Goal: Contribute content: Add original content to the website for others to see

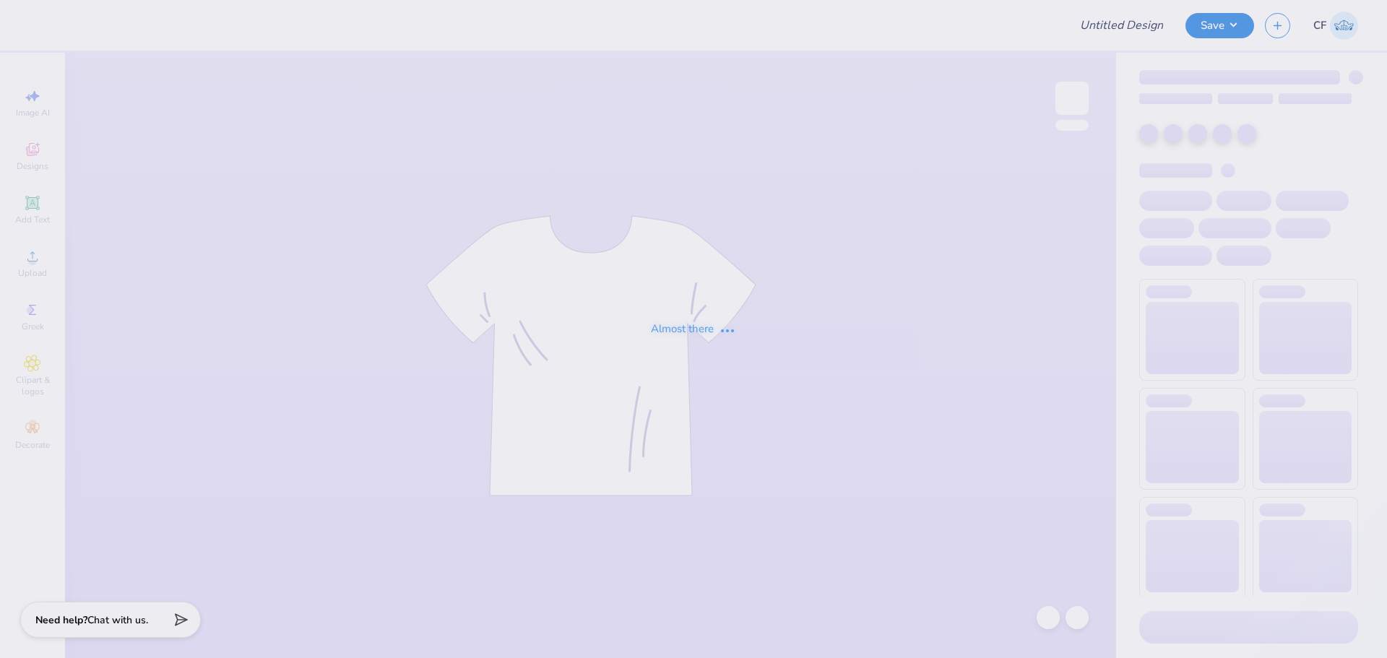
type input "SK Parents Weekend '25"
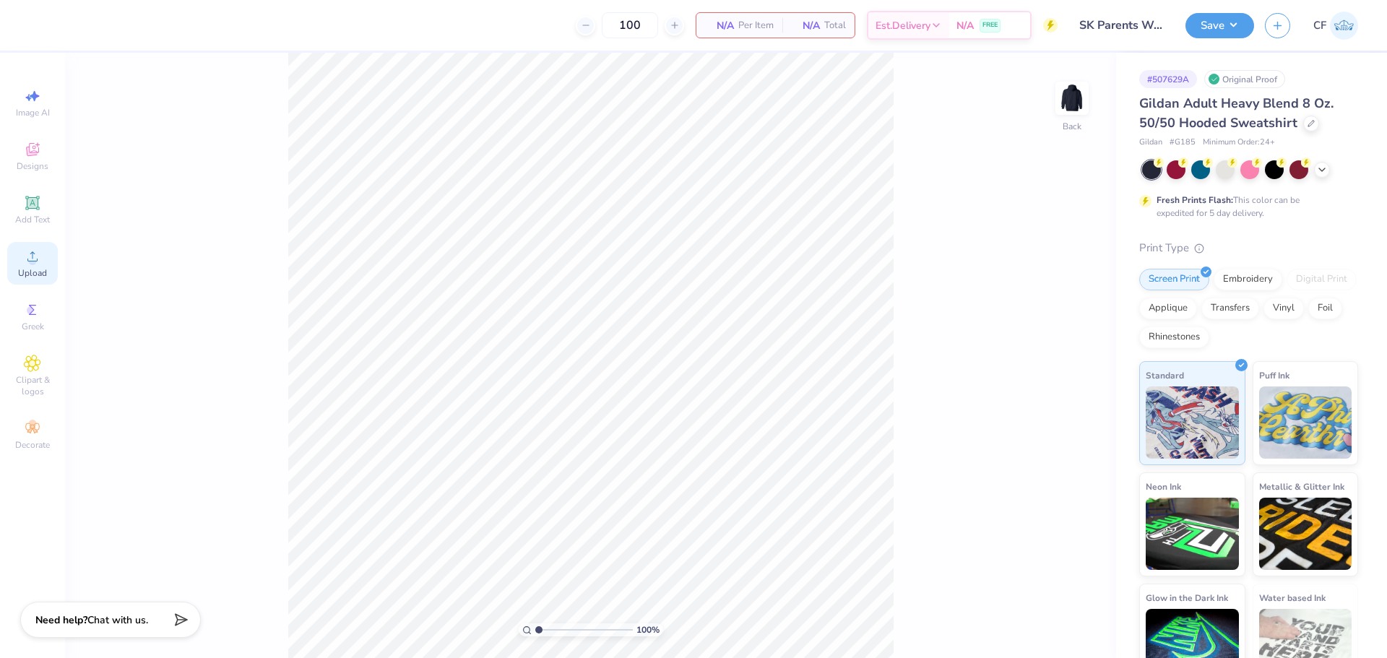
click at [32, 268] on span "Upload" at bounding box center [32, 273] width 29 height 12
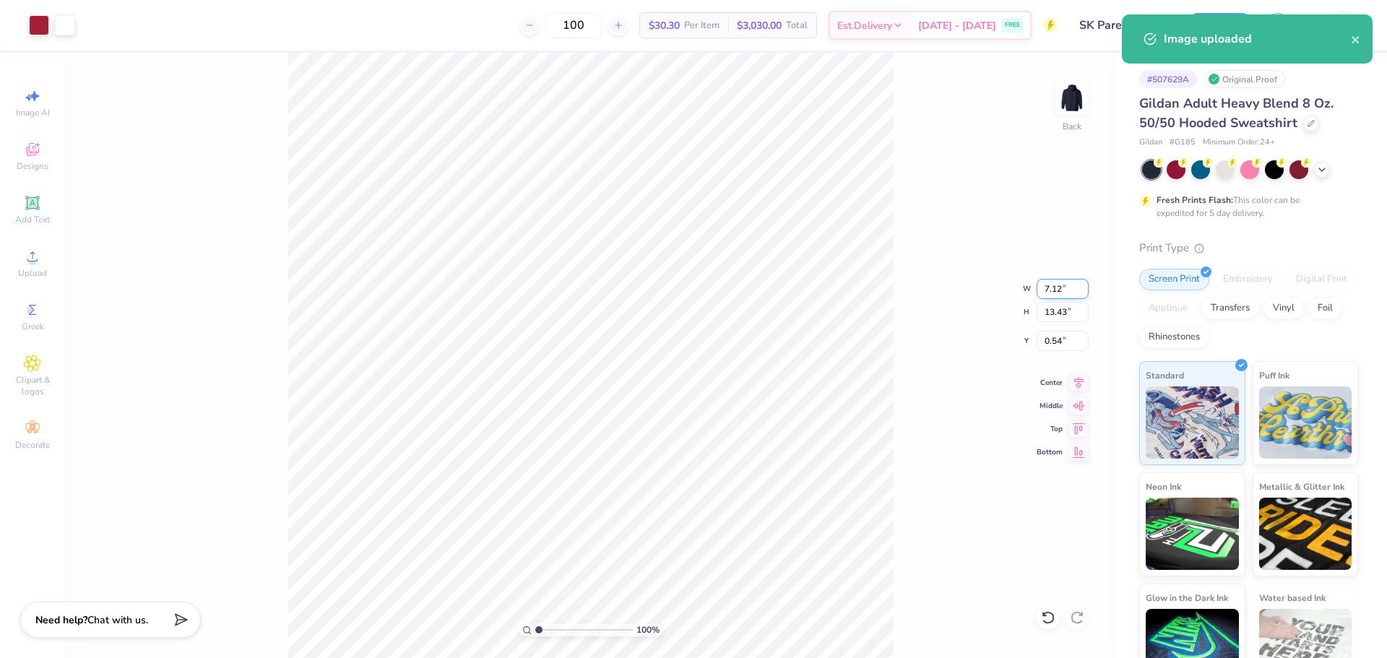
click at [1057, 284] on input "7.12" at bounding box center [1062, 289] width 52 height 20
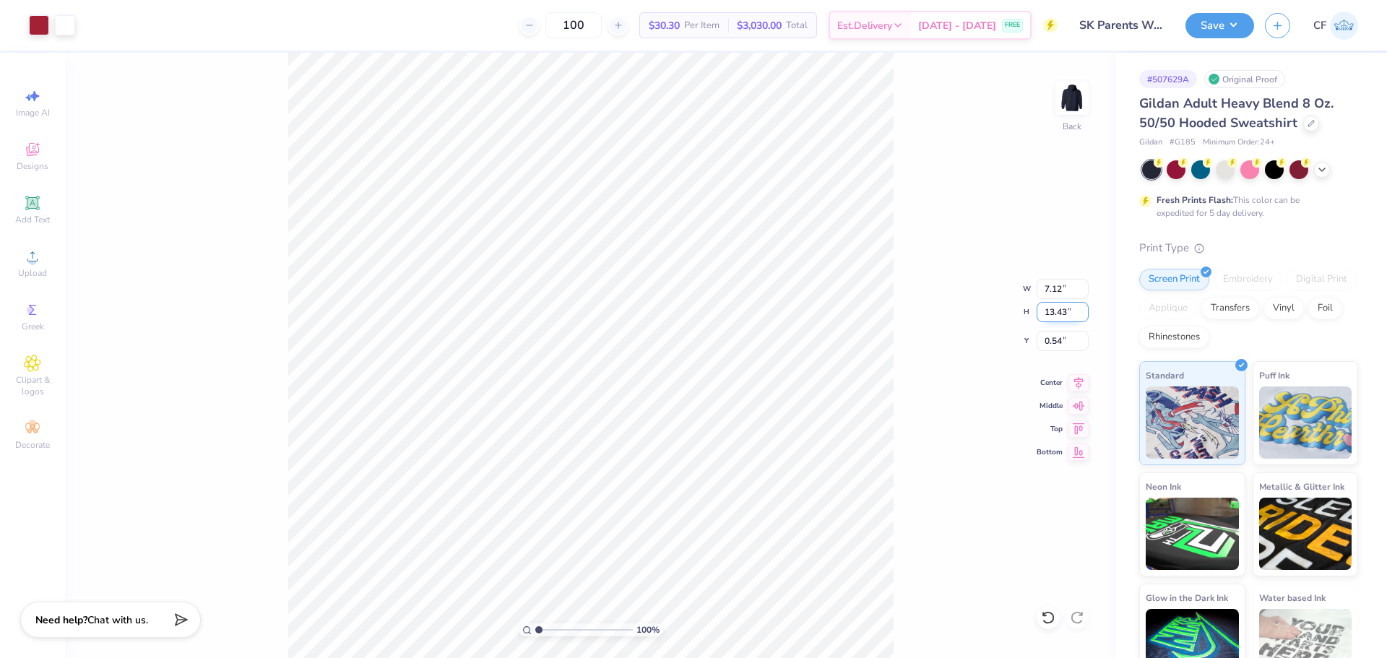
click at [1053, 312] on input "13.43" at bounding box center [1062, 312] width 52 height 20
type input "3.5"
type input "1.85"
type input "3.50"
type input "5.50"
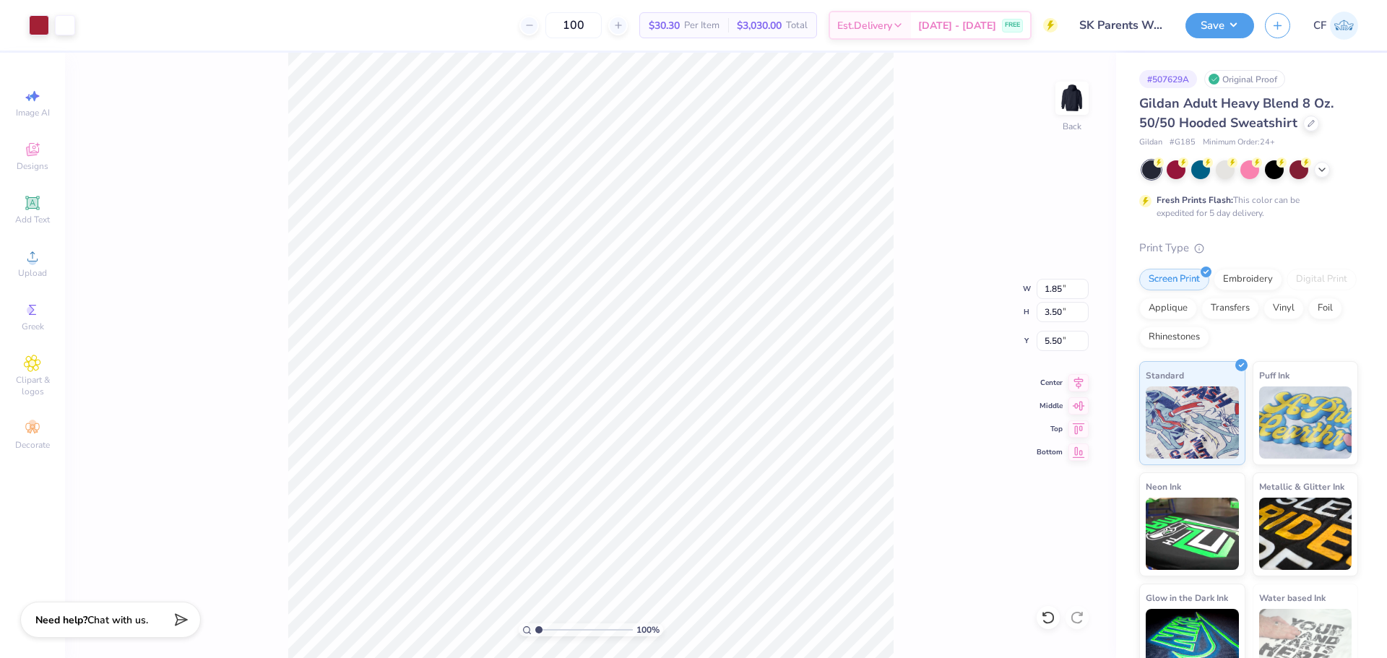
type input "3.00"
click at [1075, 107] on img at bounding box center [1072, 98] width 58 height 58
click at [54, 256] on div "Upload" at bounding box center [32, 263] width 51 height 43
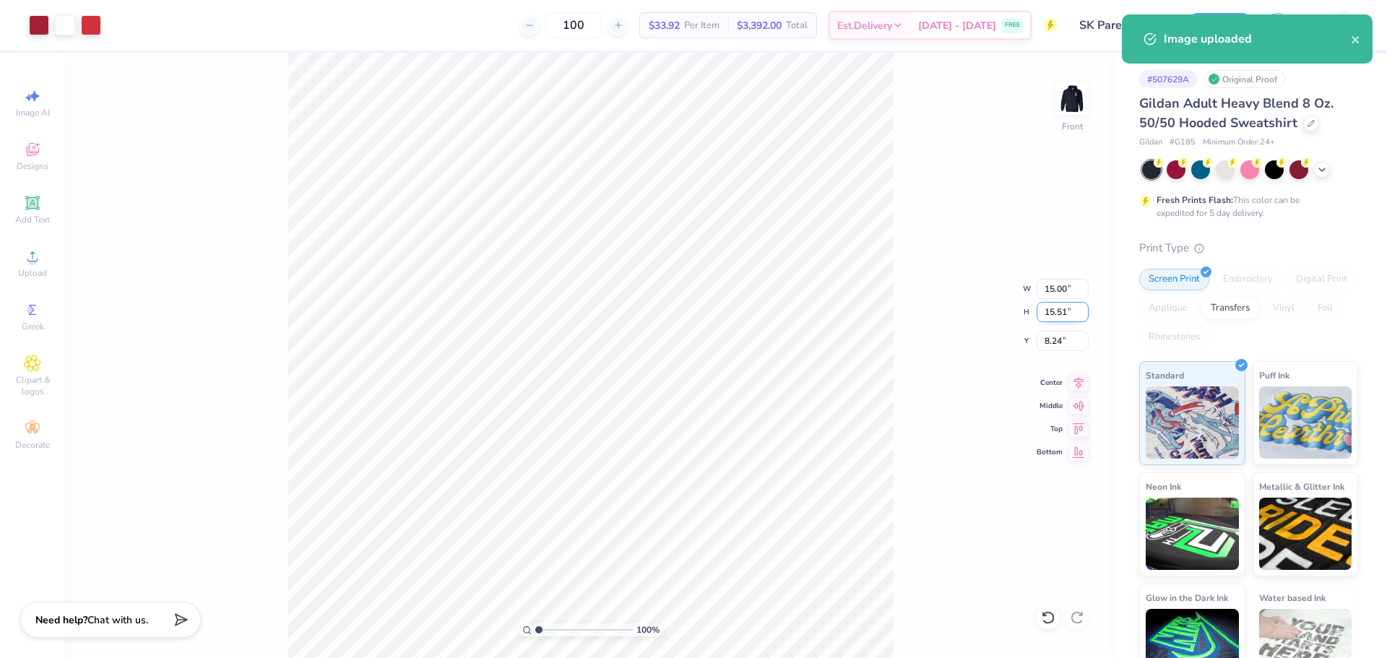
click at [1053, 311] on input "15.51" at bounding box center [1062, 312] width 52 height 20
click at [1057, 290] on input "15.00" at bounding box center [1062, 289] width 52 height 20
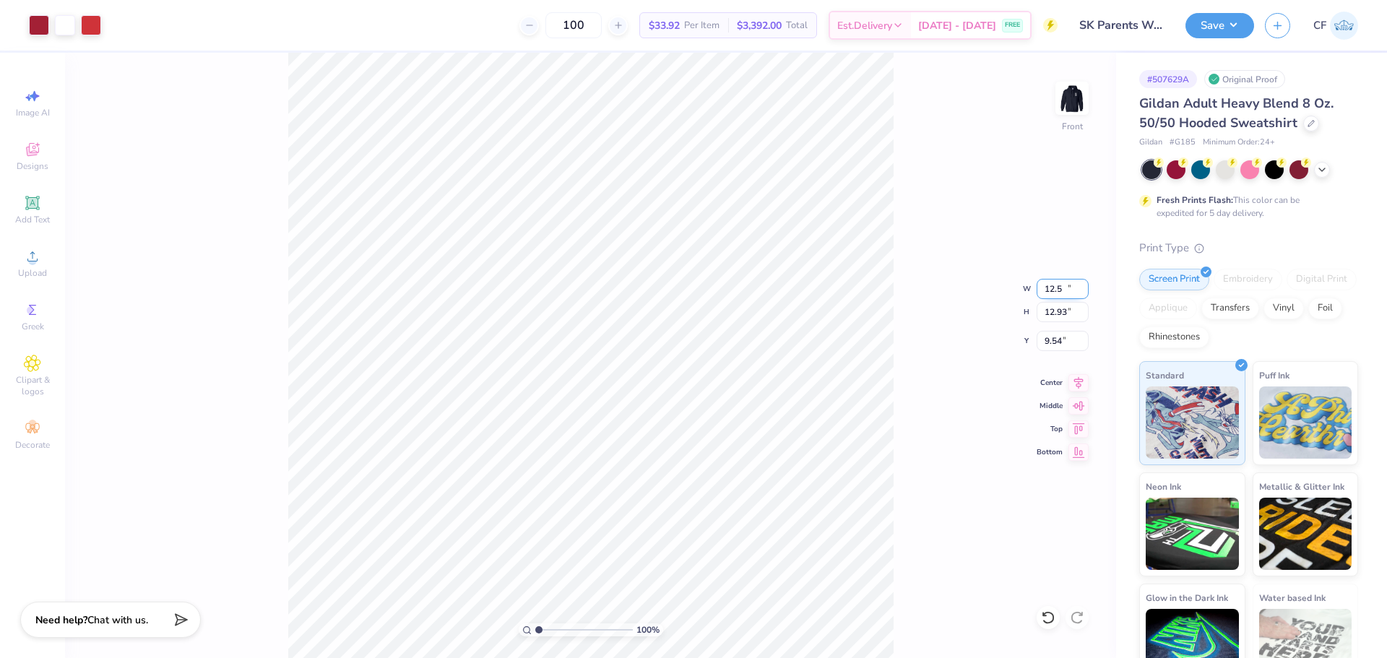
type input "12.50"
type input "12.93"
click at [1045, 338] on input "9.54" at bounding box center [1062, 341] width 52 height 20
type input "6.00"
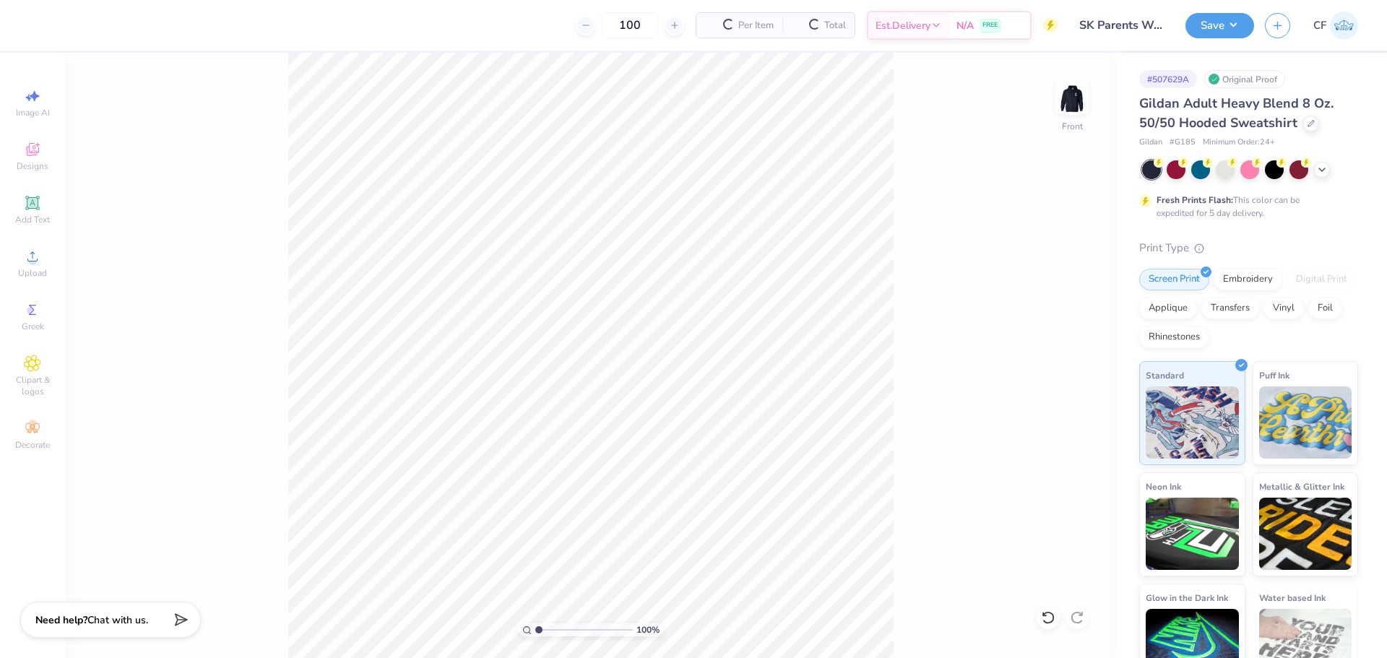
click at [35, 287] on div "Image AI Designs Add Text Upload Greek Clipart & logos Decorate" at bounding box center [32, 269] width 51 height 375
click at [27, 268] on span "Upload" at bounding box center [32, 273] width 29 height 12
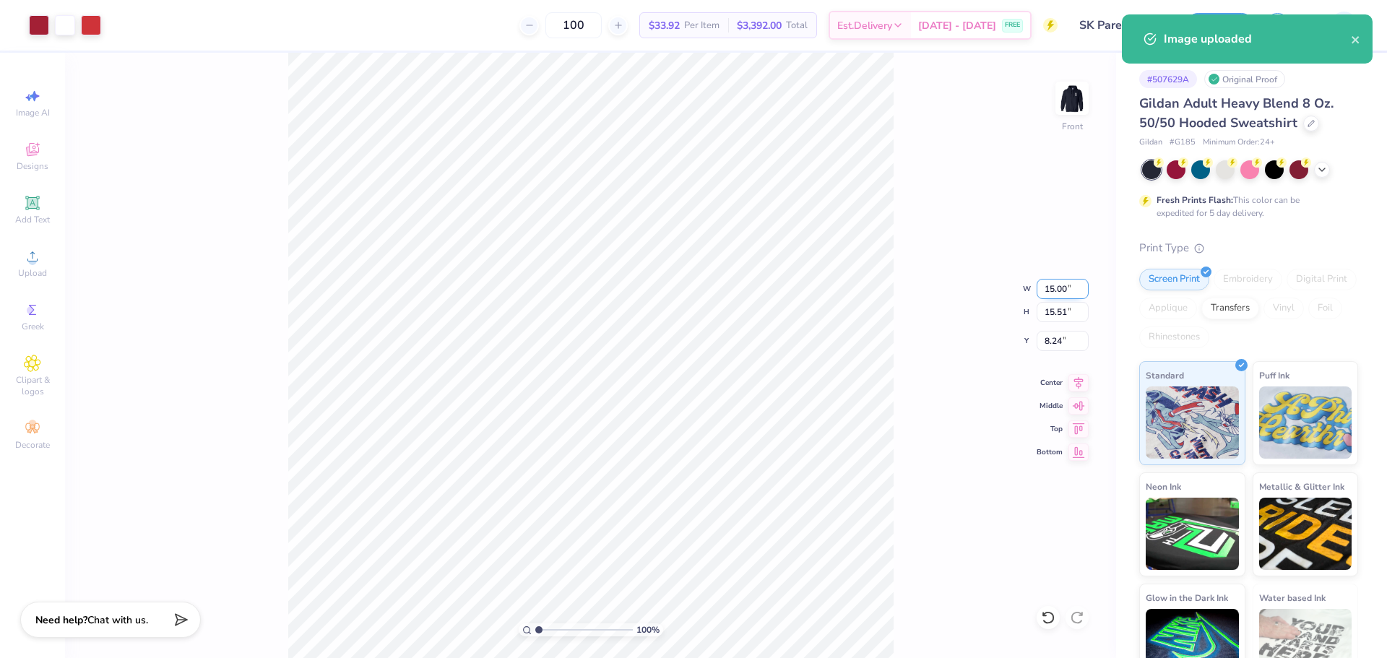
click at [1054, 289] on input "15.00" at bounding box center [1062, 289] width 52 height 20
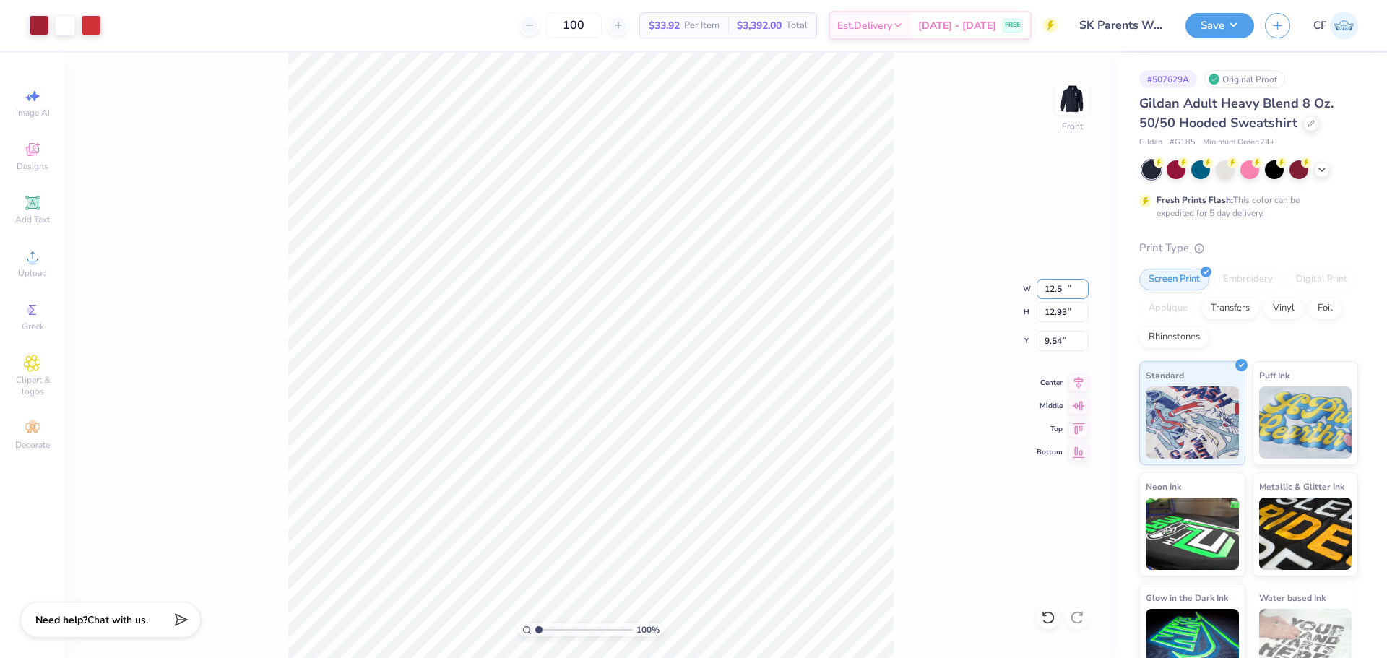
type input "12.50"
type input "12.93"
click at [1039, 339] on input "9.54" at bounding box center [1062, 341] width 52 height 20
type input "6.00"
click at [1226, 16] on button "Save" at bounding box center [1219, 23] width 69 height 25
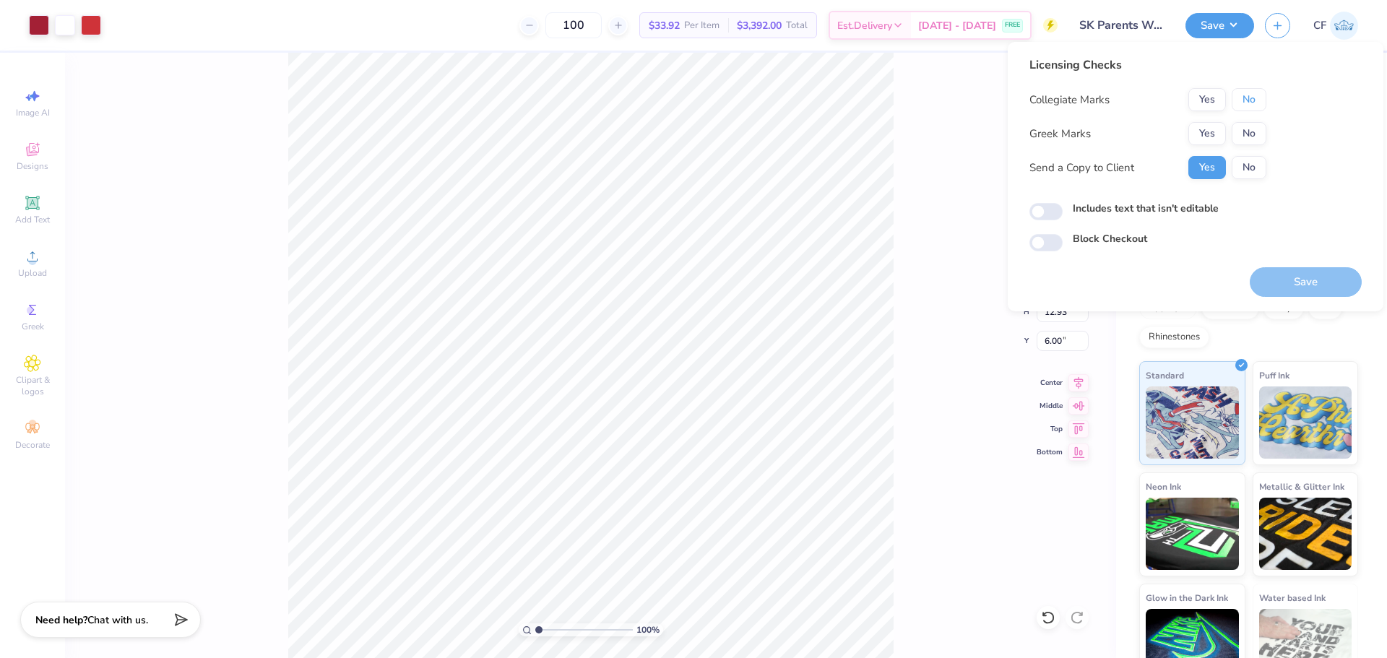
drag, startPoint x: 1250, startPoint y: 98, endPoint x: 1234, endPoint y: 120, distance: 26.9
click at [1248, 103] on button "No" at bounding box center [1248, 99] width 35 height 23
click at [1211, 141] on button "Yes" at bounding box center [1207, 133] width 38 height 23
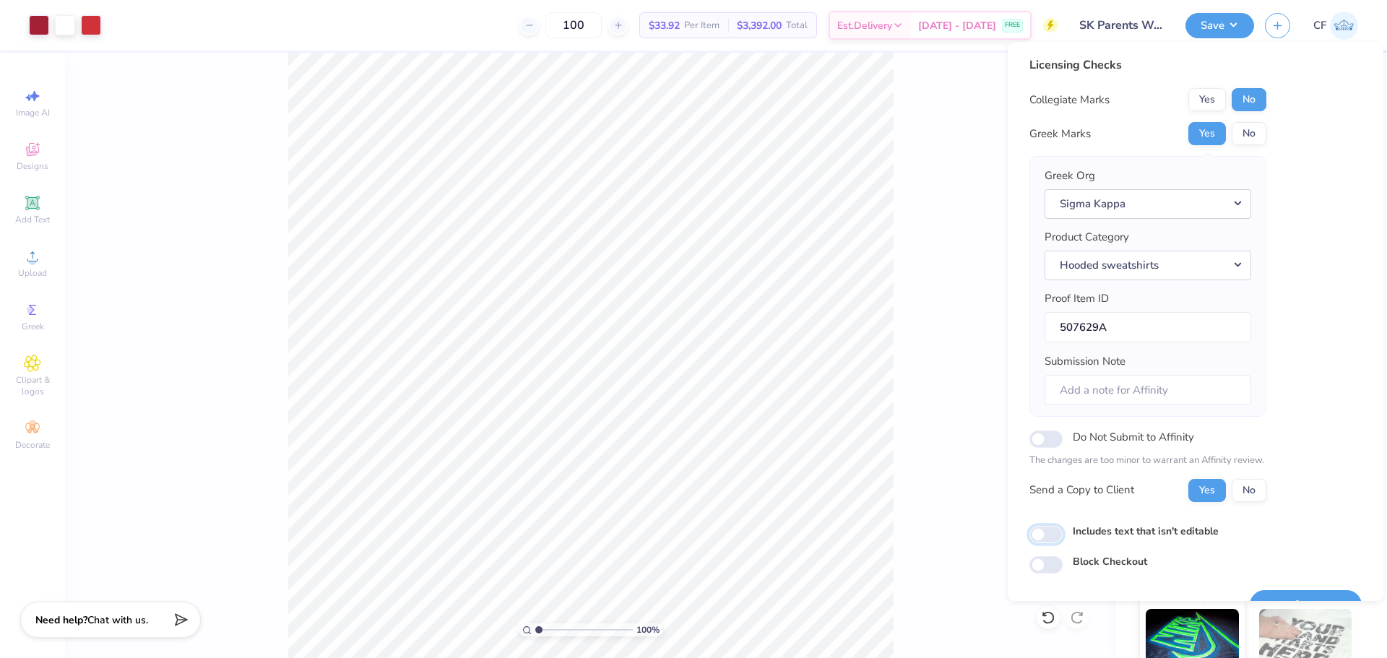
click at [1041, 537] on input "Includes text that isn't editable" at bounding box center [1045, 534] width 33 height 17
checkbox input "true"
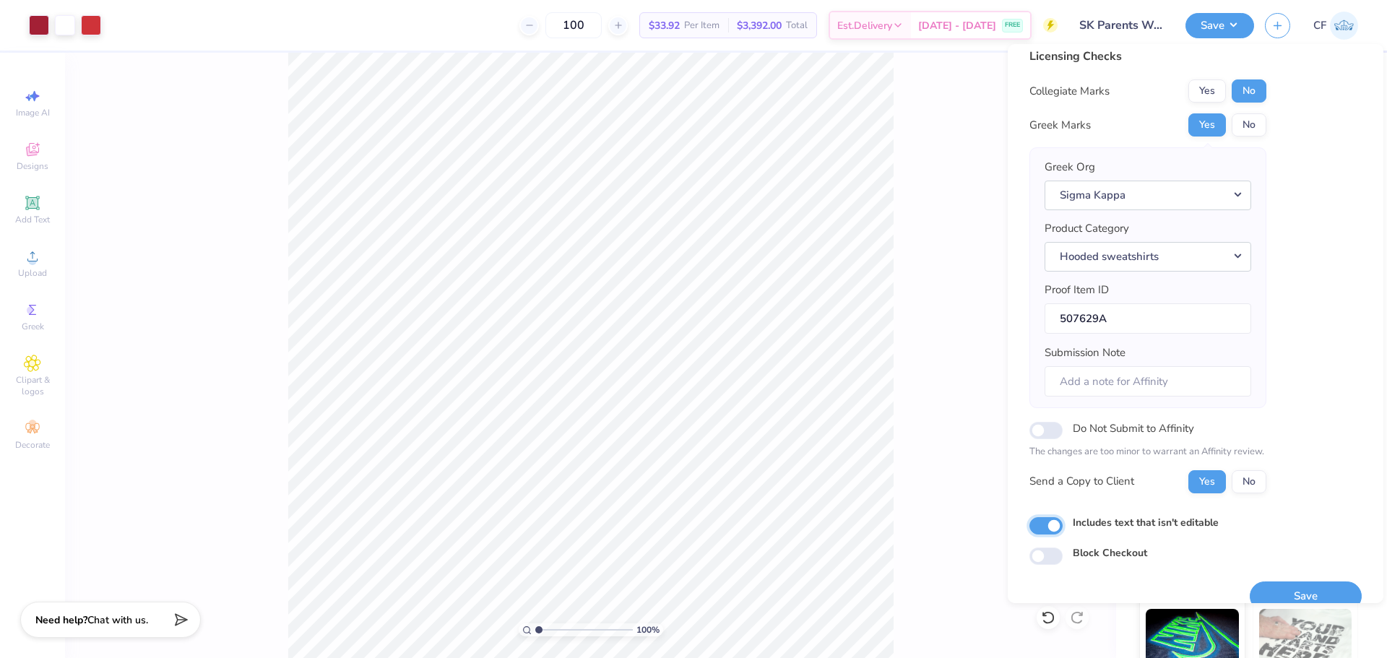
scroll to position [33, 0]
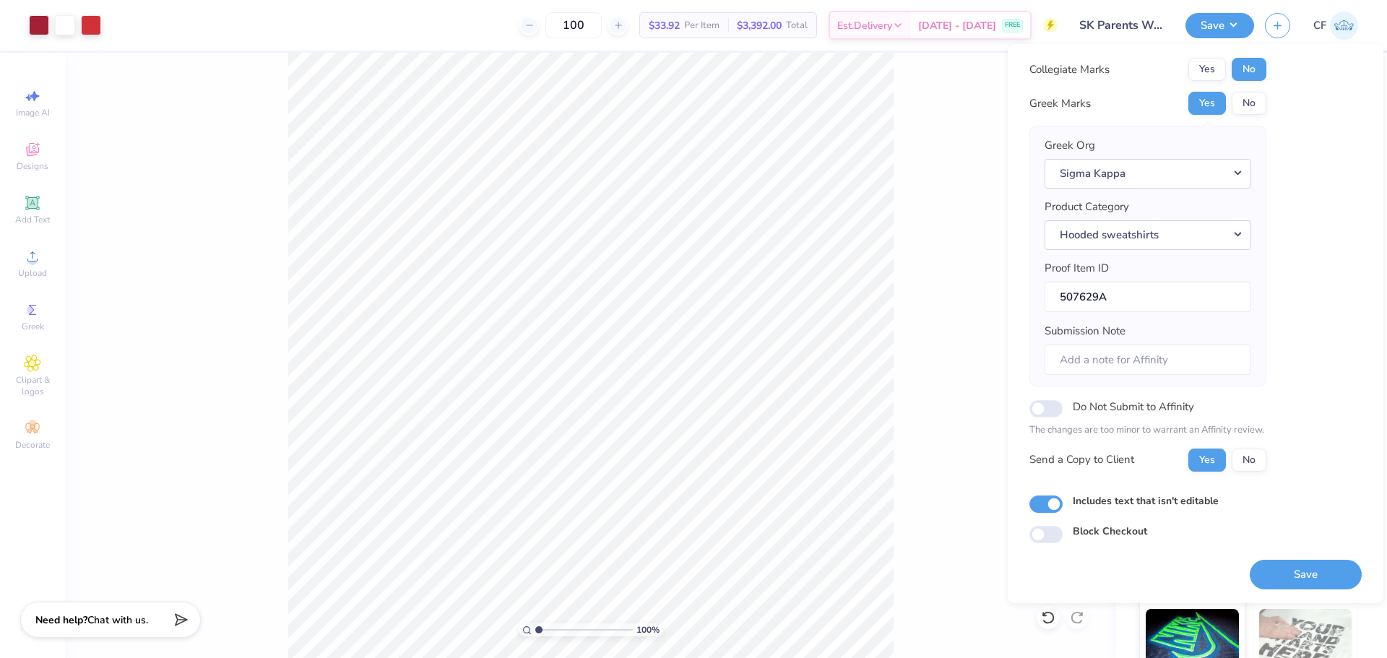
click at [1301, 582] on button "Save" at bounding box center [1305, 575] width 112 height 30
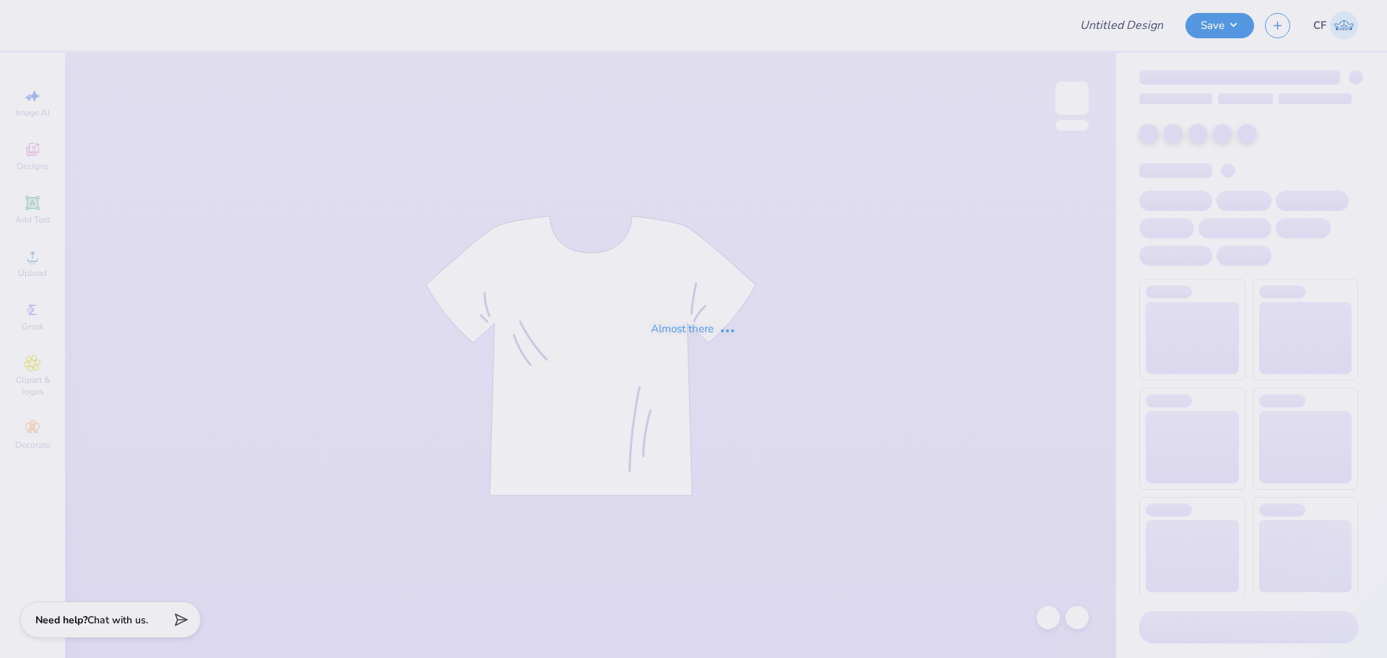
type input "Meteorology Chapter"
